Goal: Check status: Check status

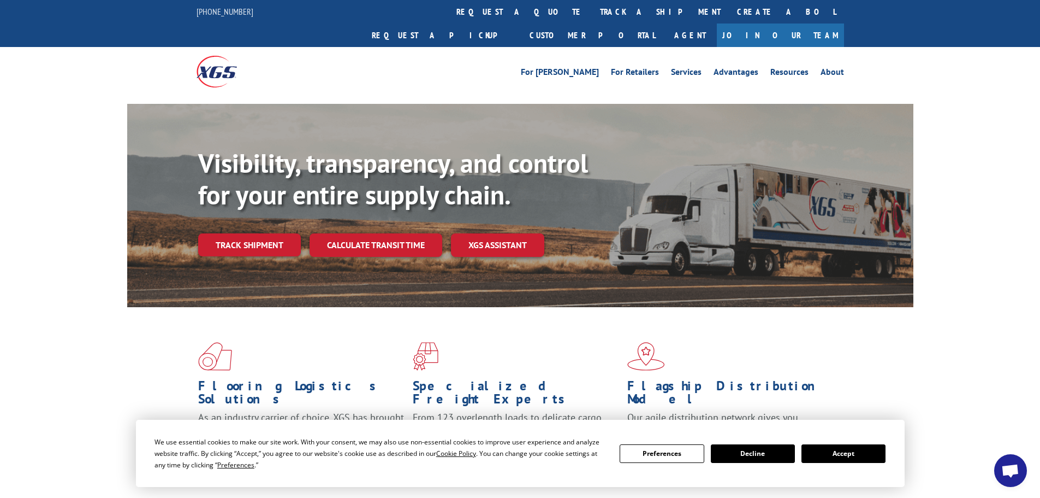
click at [238, 233] on link "Track shipment" at bounding box center [249, 244] width 103 height 23
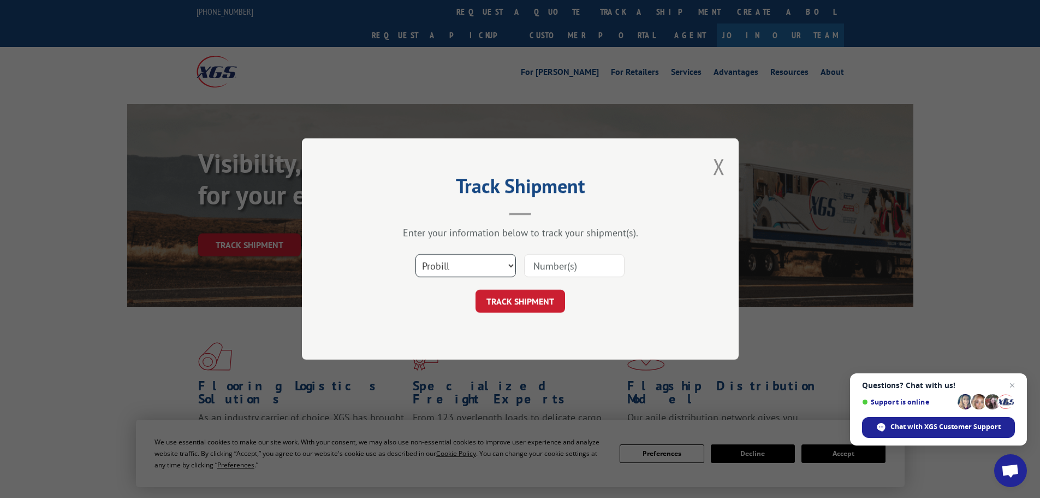
click at [480, 267] on select "Select category... Probill BOL PO" at bounding box center [466, 265] width 100 height 23
click at [416, 254] on select "Select category... Probill BOL PO" at bounding box center [466, 265] width 100 height 23
click at [476, 266] on select "Select category... Probill BOL PO" at bounding box center [466, 265] width 100 height 23
select select "bol"
click at [416, 254] on select "Select category... Probill BOL PO" at bounding box center [466, 265] width 100 height 23
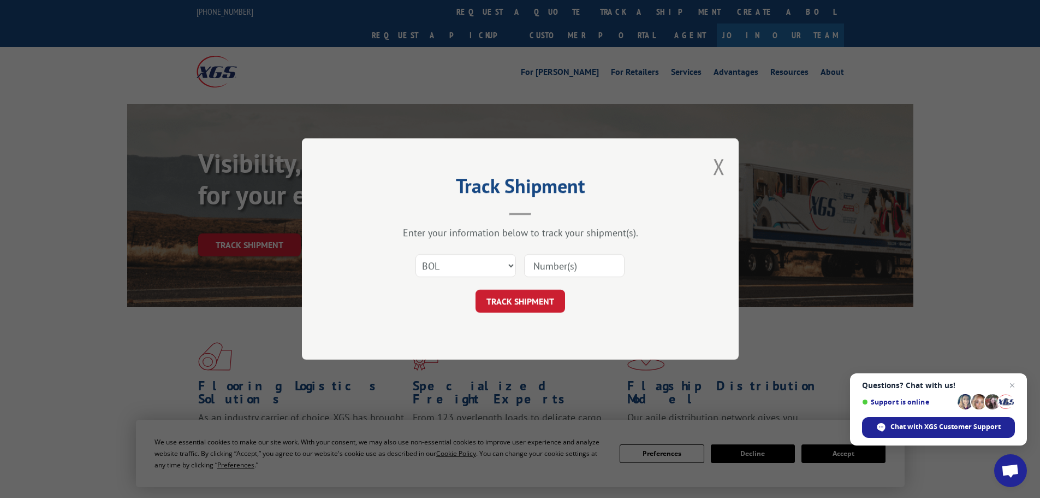
click at [560, 272] on input at bounding box center [574, 265] width 100 height 23
type input "370237"
click at [553, 294] on button "TRACK SHIPMENT" at bounding box center [521, 300] width 90 height 23
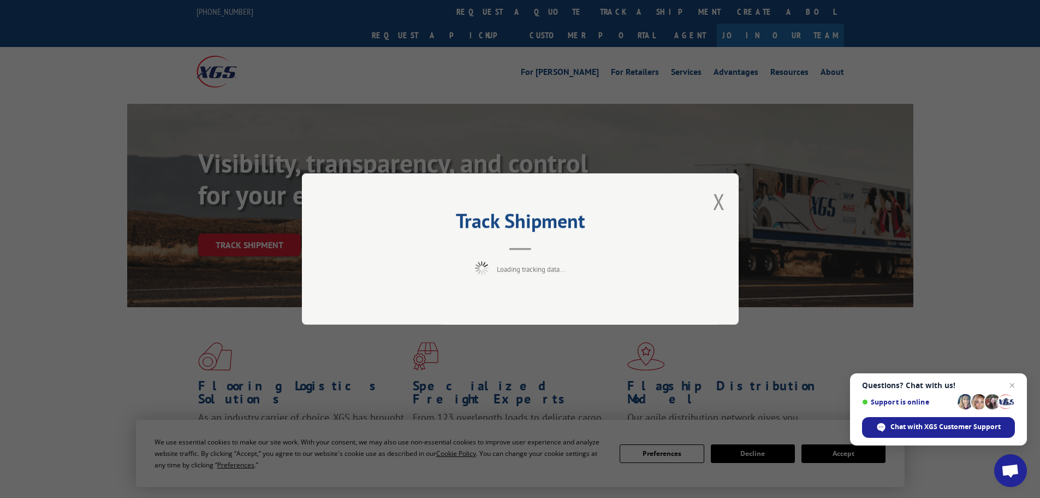
click at [1014, 385] on span "Close chat" at bounding box center [1012, 384] width 13 height 13
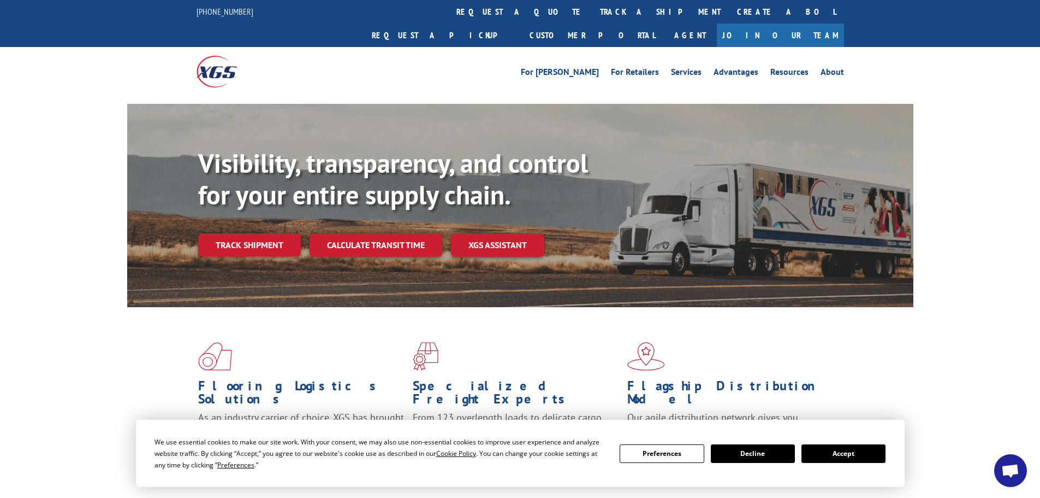
click at [832, 450] on button "Accept" at bounding box center [844, 453] width 84 height 19
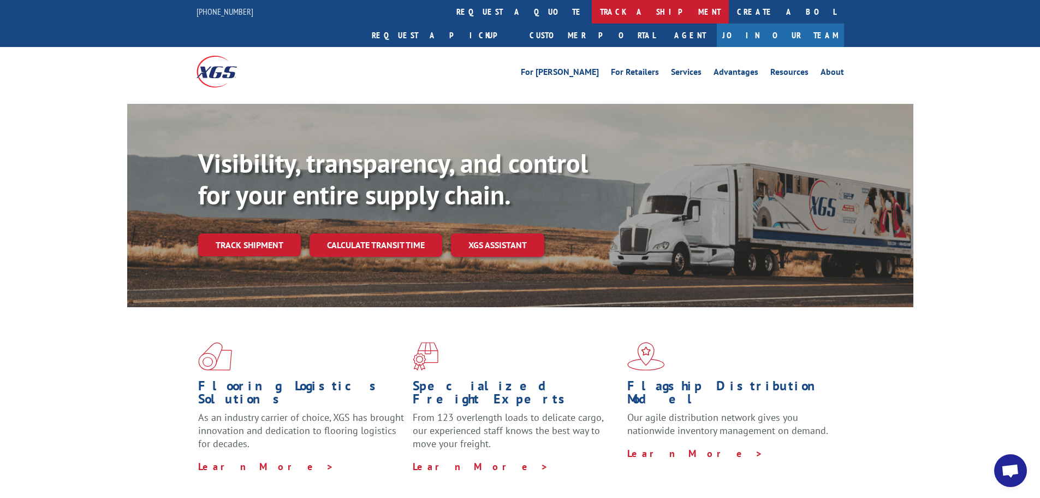
click at [592, 10] on link "track a shipment" at bounding box center [660, 11] width 137 height 23
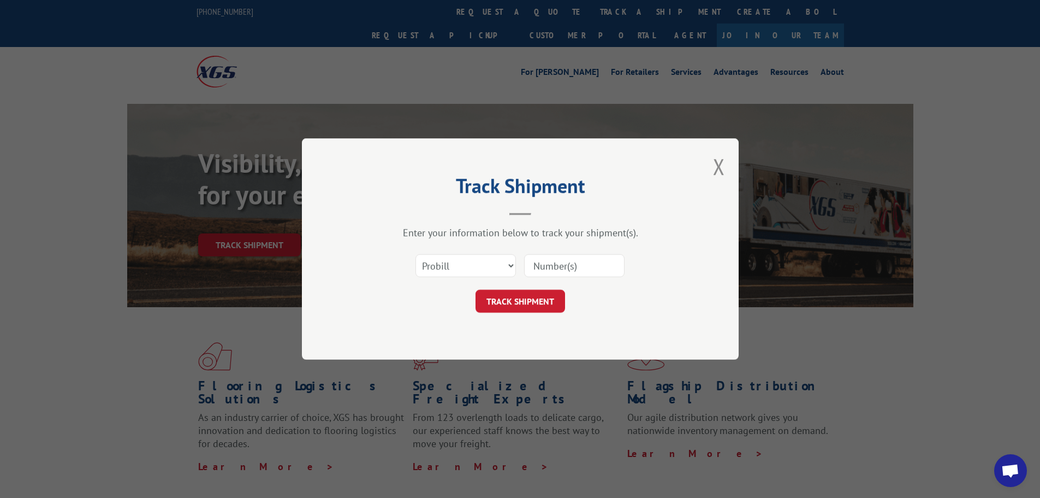
click at [582, 268] on input at bounding box center [574, 265] width 100 height 23
type input "370237"
click at [552, 307] on button "TRACK SHIPMENT" at bounding box center [521, 300] width 90 height 23
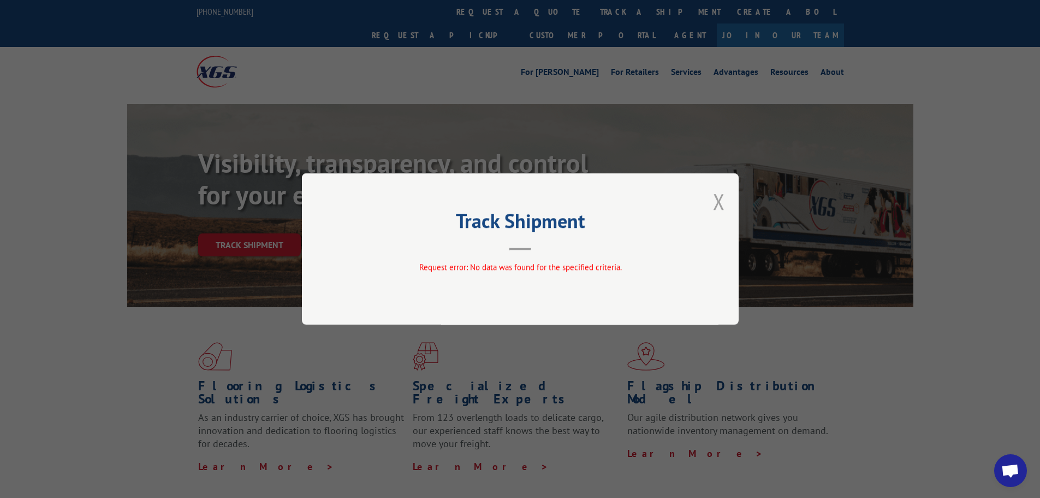
click at [718, 201] on button "Close modal" at bounding box center [719, 201] width 12 height 29
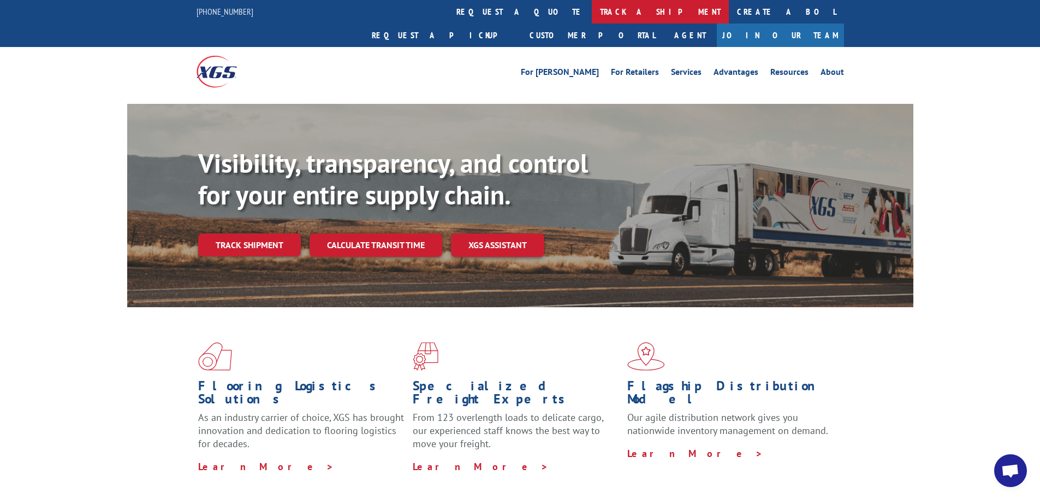
click at [592, 11] on link "track a shipment" at bounding box center [660, 11] width 137 height 23
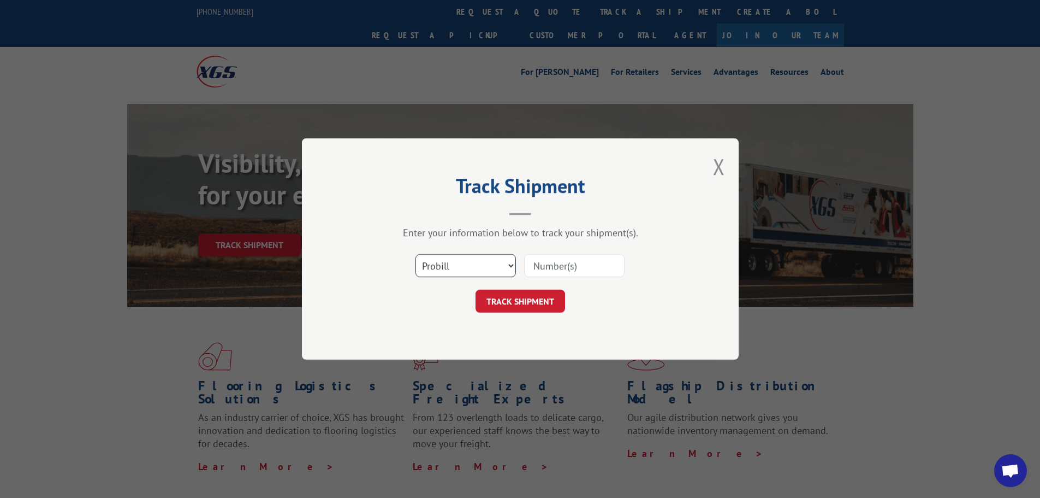
click at [469, 256] on select "Select category... Probill BOL PO" at bounding box center [466, 265] width 100 height 23
select select "bol"
click at [416, 254] on select "Select category... Probill BOL PO" at bounding box center [466, 265] width 100 height 23
drag, startPoint x: 556, startPoint y: 268, endPoint x: 567, endPoint y: 267, distance: 11.5
click at [557, 268] on input at bounding box center [574, 265] width 100 height 23
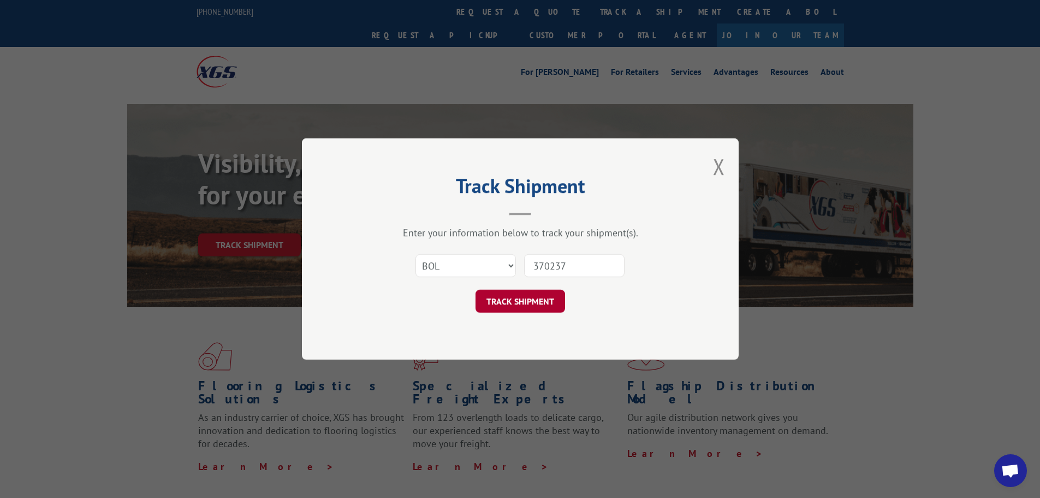
type input "370237"
click at [516, 297] on button "TRACK SHIPMENT" at bounding box center [521, 300] width 90 height 23
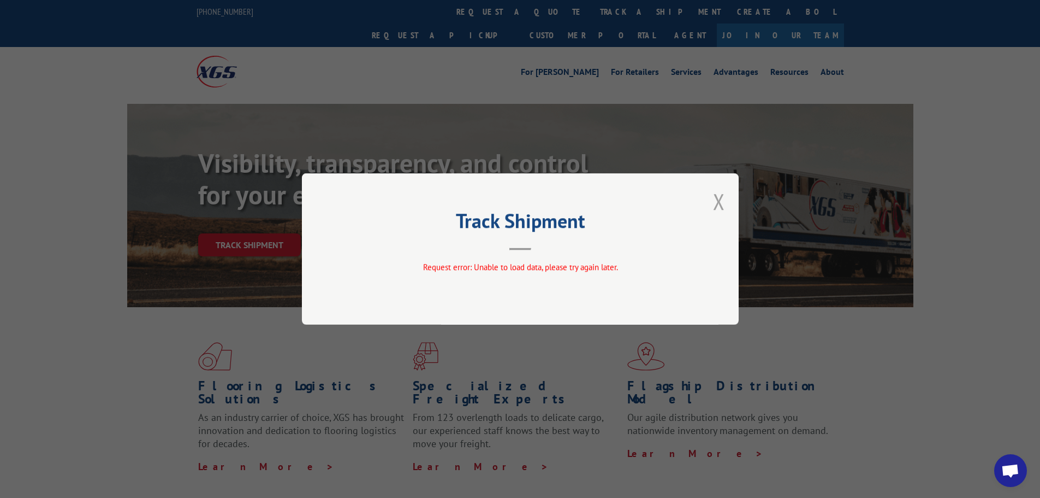
click at [719, 199] on button "Close modal" at bounding box center [719, 201] width 12 height 29
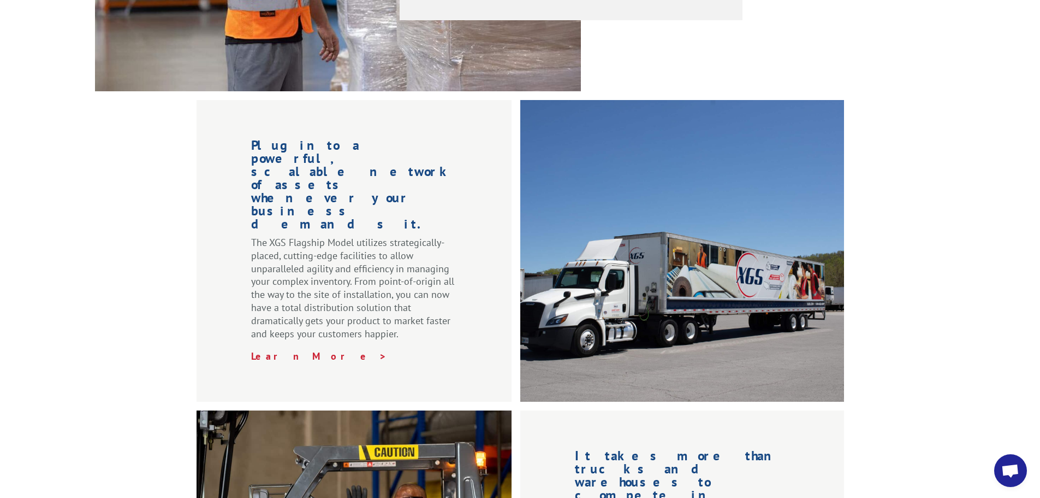
scroll to position [1256, 0]
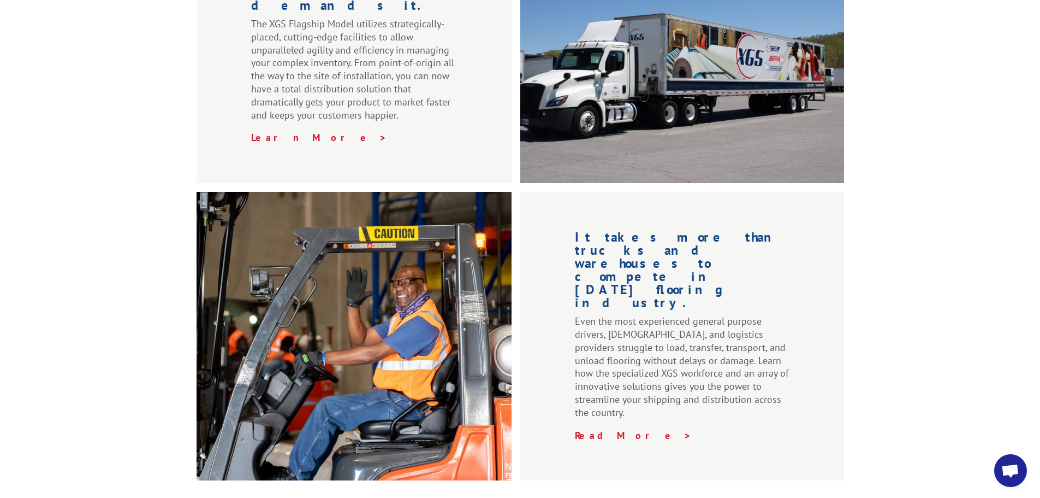
click at [1017, 473] on span "Open chat" at bounding box center [1011, 471] width 18 height 15
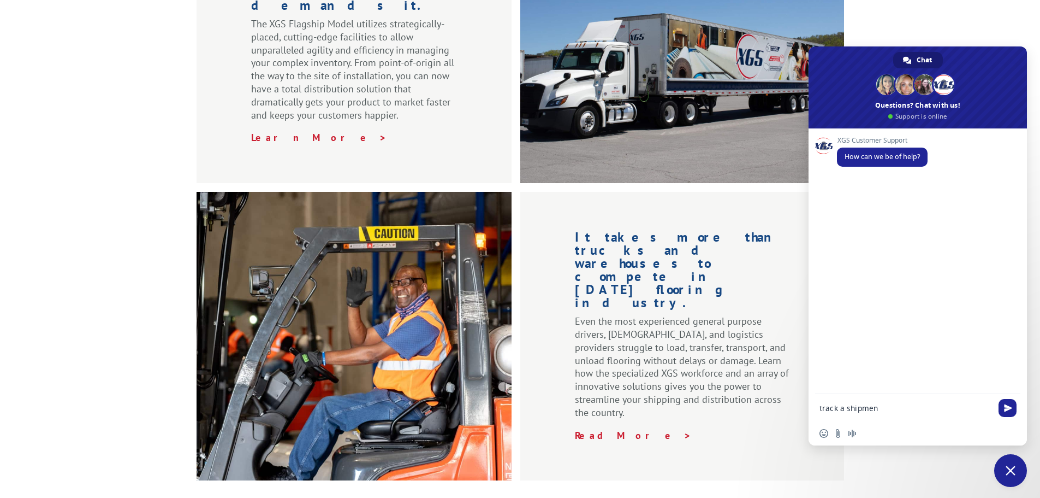
type textarea "track a shipment"
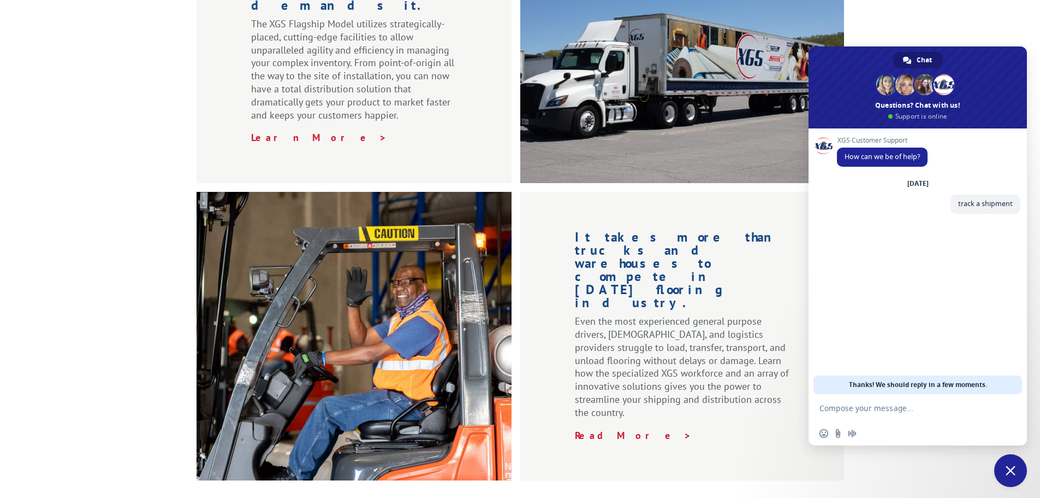
click at [883, 411] on textarea "Compose your message..." at bounding box center [906, 408] width 173 height 10
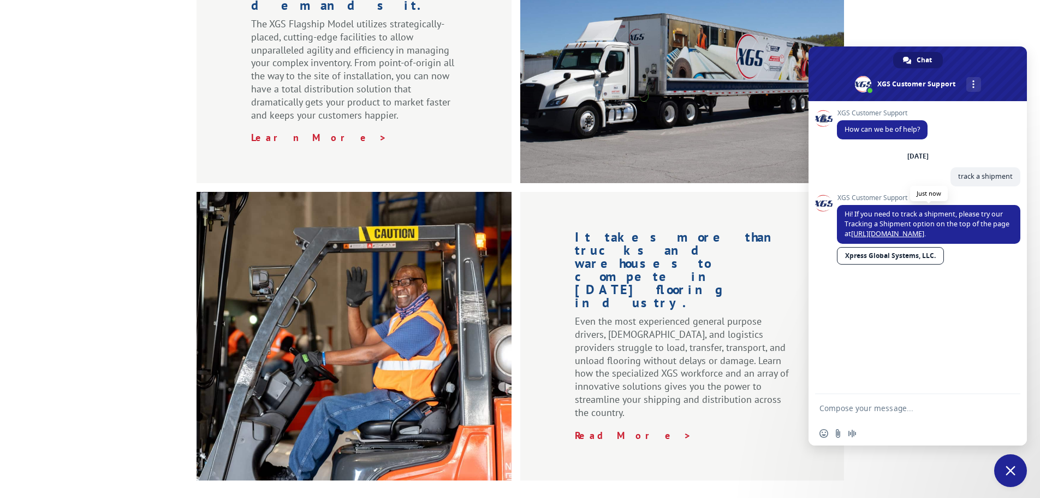
click at [898, 233] on link "[URL][DOMAIN_NAME]" at bounding box center [887, 233] width 73 height 9
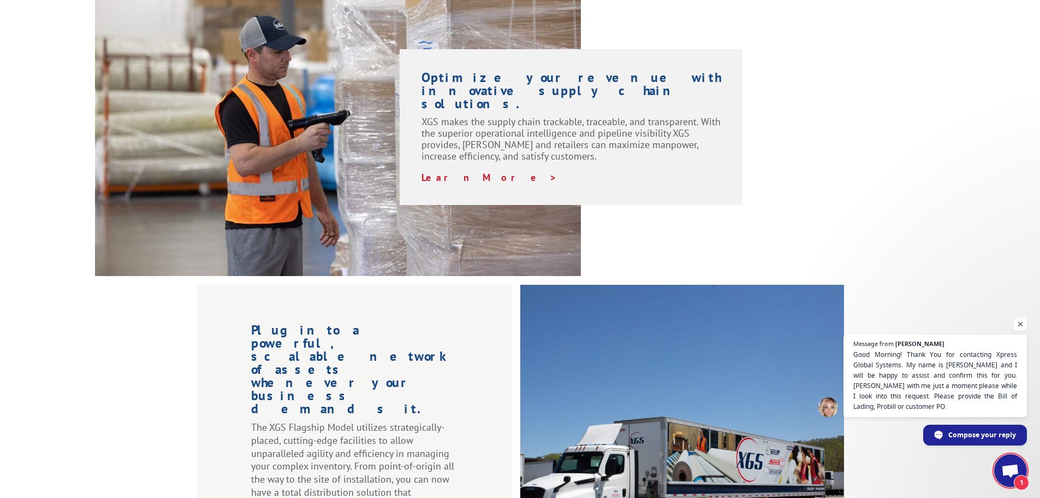
scroll to position [819, 0]
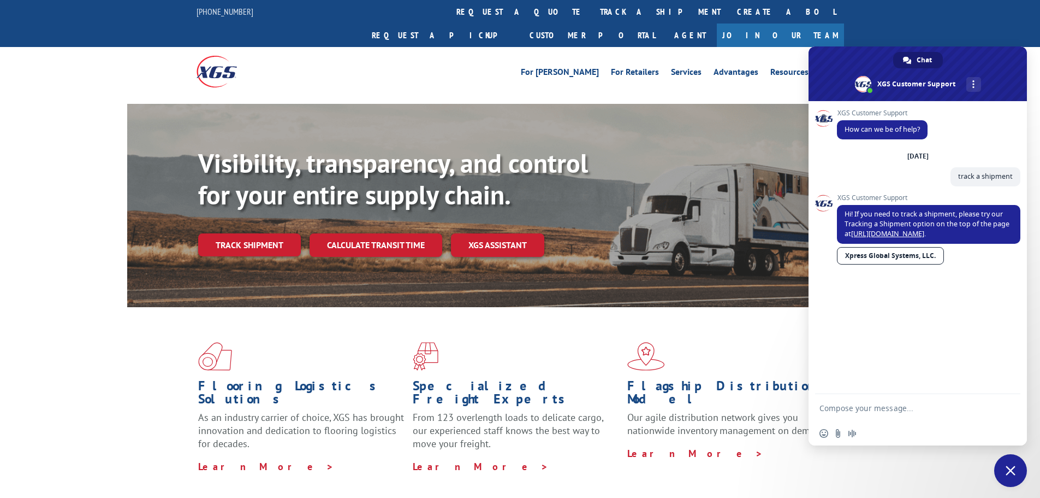
click at [1021, 467] on span "Close chat" at bounding box center [1011, 470] width 33 height 33
